Goal: Check status: Check status

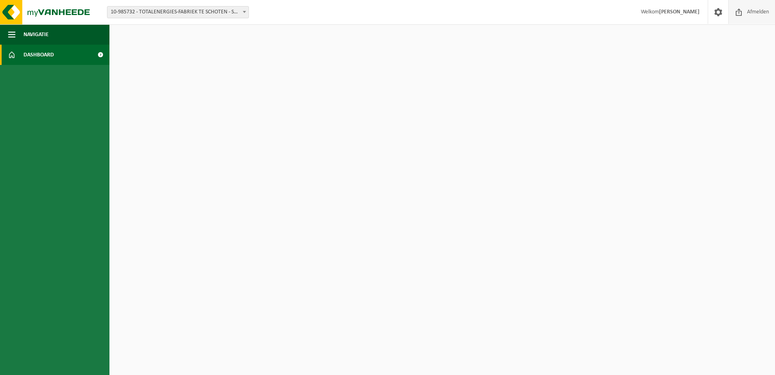
click at [749, 7] on span "Afmelden" at bounding box center [758, 12] width 26 height 24
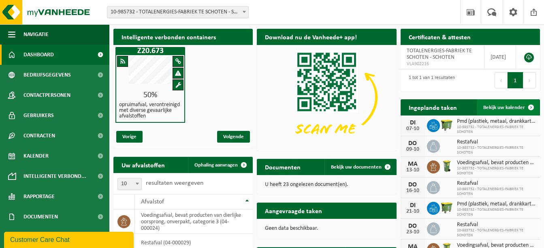
click at [517, 109] on span "Bekijk uw kalender" at bounding box center [505, 107] width 42 height 5
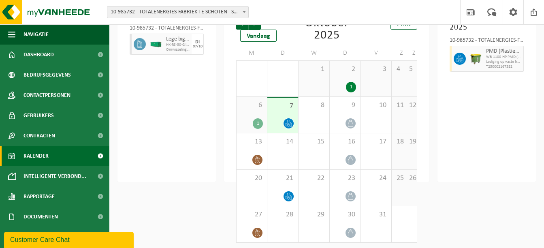
scroll to position [64, 0]
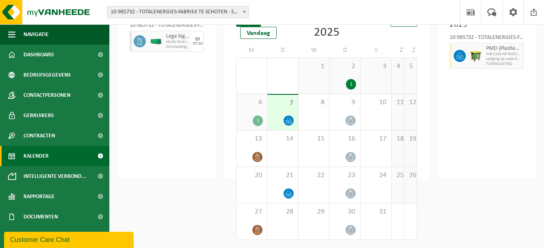
click at [255, 120] on div "1" at bounding box center [258, 121] width 10 height 11
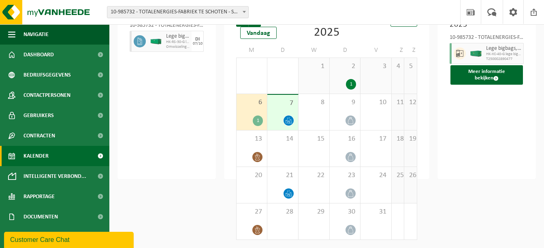
click at [289, 122] on icon at bounding box center [288, 120] width 7 height 7
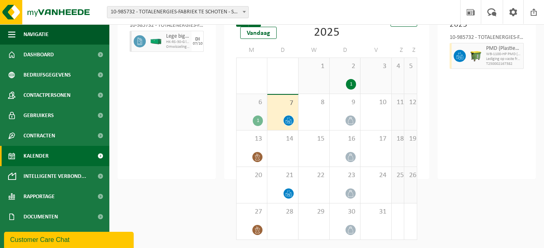
click at [257, 115] on div "6 1" at bounding box center [252, 112] width 30 height 36
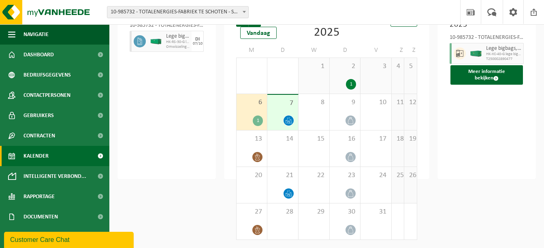
click at [345, 71] on div "2 1" at bounding box center [345, 76] width 31 height 36
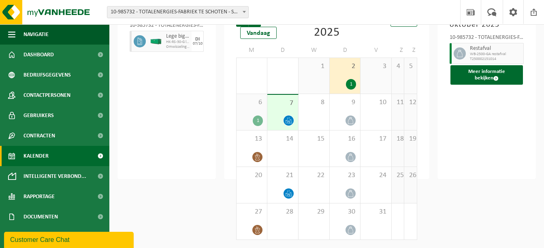
click at [258, 104] on span "6" at bounding box center [252, 102] width 22 height 9
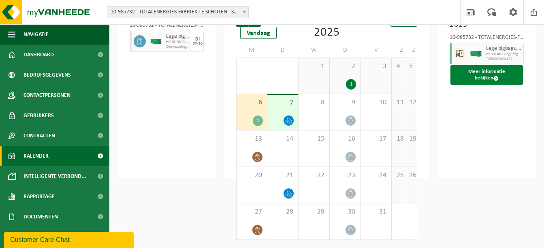
click at [477, 71] on button "Meer informatie bekijken" at bounding box center [487, 74] width 73 height 19
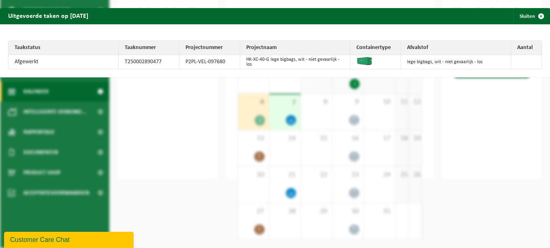
click at [505, 125] on div "Uitgevoerde taken op 2025-10-06 Sluiten Taakstatus Taaknummer Projectnummer Pro…" at bounding box center [275, 124] width 550 height 248
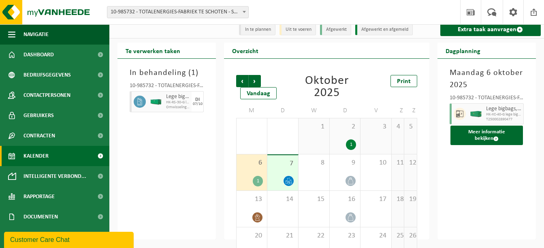
scroll to position [0, 0]
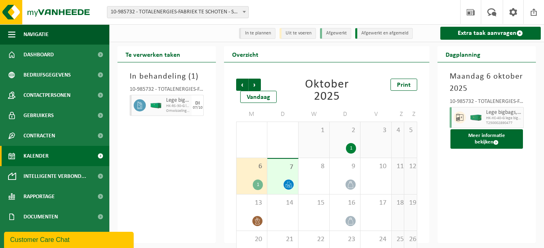
click at [173, 106] on span "HK-RS-30-G lege bigbags - gevaarlijk, schadelijk" at bounding box center [178, 106] width 24 height 5
click at [199, 105] on div "DI" at bounding box center [197, 103] width 4 height 5
click at [289, 169] on span "7" at bounding box center [283, 167] width 23 height 9
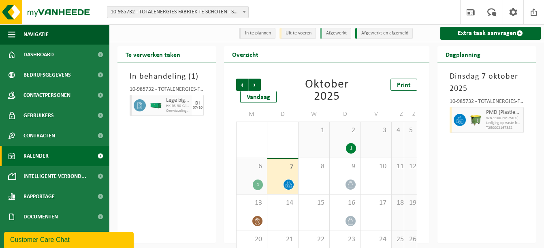
click at [138, 105] on icon at bounding box center [139, 105] width 7 height 7
click at [257, 176] on div "6 1" at bounding box center [252, 176] width 30 height 36
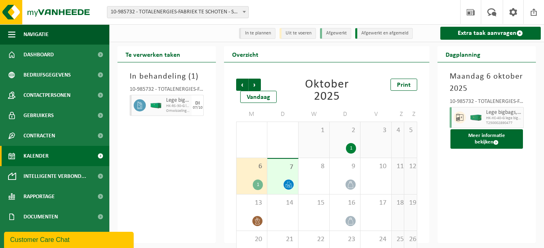
click at [288, 173] on div "7" at bounding box center [283, 176] width 31 height 35
